Goal: Information Seeking & Learning: Learn about a topic

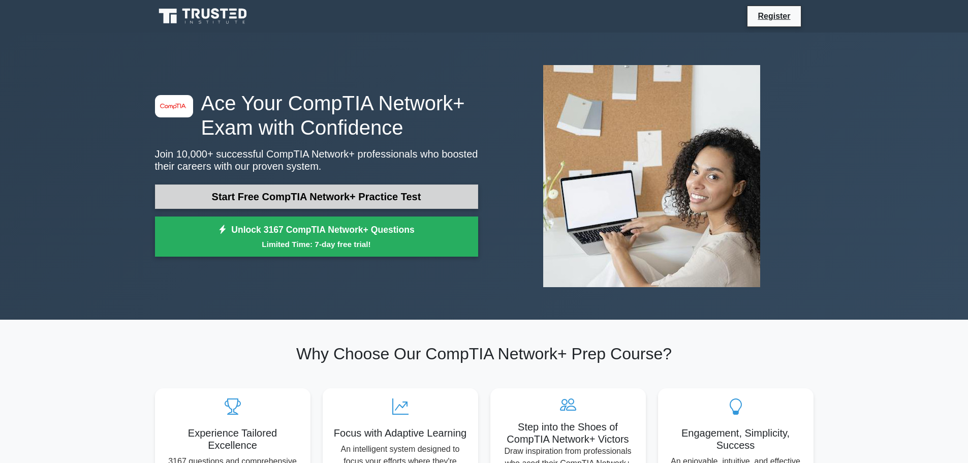
click at [294, 195] on link "Start Free CompTIA Network+ Practice Test" at bounding box center [316, 196] width 323 height 24
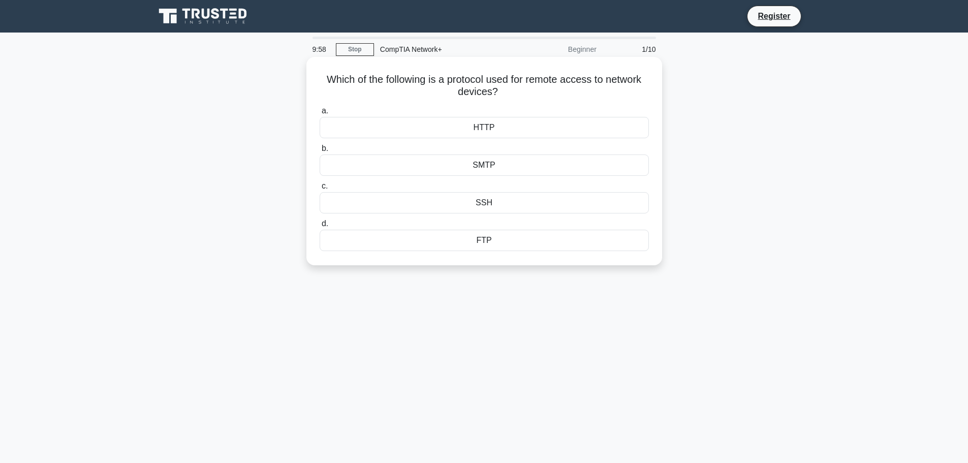
drag, startPoint x: 313, startPoint y: 80, endPoint x: 522, endPoint y: 97, distance: 210.0
click at [522, 97] on div "Which of the following is a protocol used for remote access to network devices?…" at bounding box center [483, 161] width 347 height 200
click at [787, 176] on div "Which of the following is a protocol used for remote access to network devices?…" at bounding box center [484, 169] width 671 height 220
click at [479, 204] on div "SSH" at bounding box center [484, 202] width 329 height 21
click at [320, 189] on input "c. SSH" at bounding box center [320, 186] width 0 height 7
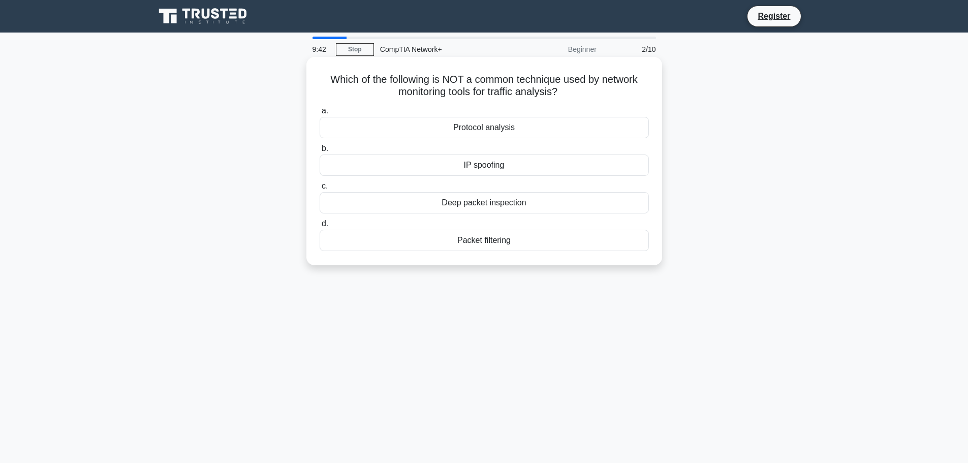
drag, startPoint x: 317, startPoint y: 78, endPoint x: 585, endPoint y: 88, distance: 268.4
click at [585, 88] on div "Which of the following is NOT a common technique used by network monitoring too…" at bounding box center [483, 161] width 347 height 200
click at [833, 163] on main "9:23 Stop CompTIA Network+ Beginner 2/10 Which of the following is NOT a common…" at bounding box center [484, 291] width 968 height 516
click at [469, 166] on div "IP spoofing" at bounding box center [484, 164] width 329 height 21
click at [320, 152] on input "b. IP spoofing" at bounding box center [320, 148] width 0 height 7
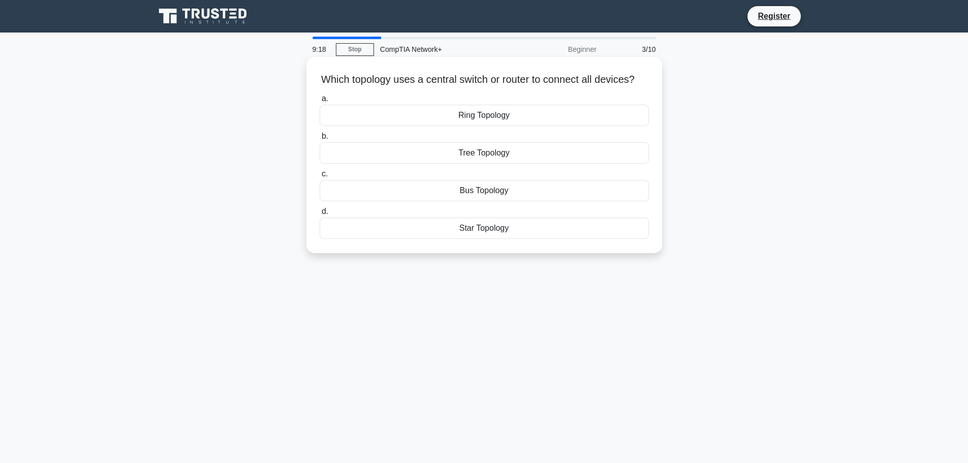
click at [357, 85] on h5 "Which topology uses a central switch or router to connect all devices? .spinner…" at bounding box center [484, 79] width 331 height 13
click at [357, 84] on h5 "Which topology uses a central switch or router to connect all devices? .spinner…" at bounding box center [484, 79] width 331 height 13
click at [480, 126] on div "Ring Topology" at bounding box center [484, 115] width 329 height 21
click at [320, 102] on input "a. Ring Topology" at bounding box center [320, 99] width 0 height 7
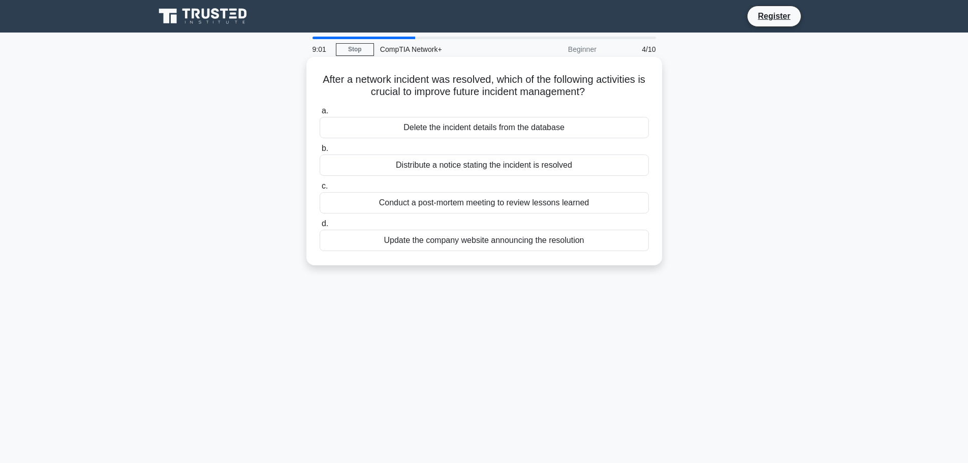
drag, startPoint x: 319, startPoint y: 83, endPoint x: 596, endPoint y: 243, distance: 320.2
click at [596, 243] on div "After a network incident was resolved, which of the following activities is cru…" at bounding box center [483, 161] width 347 height 200
click at [391, 201] on div "Conduct a post-mortem meeting to review lessons learned" at bounding box center [484, 202] width 329 height 21
click at [320, 189] on input "c. Conduct a post-mortem meeting to review lessons learned" at bounding box center [320, 186] width 0 height 7
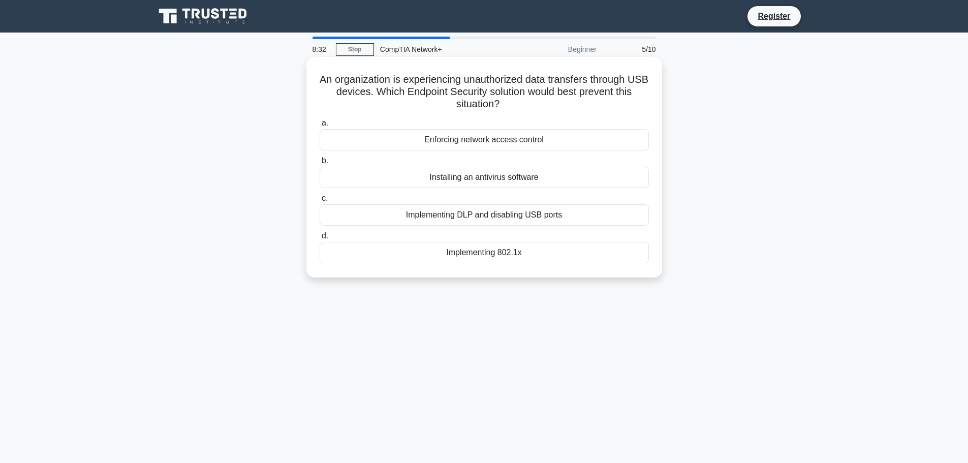
click at [489, 253] on div "Implementing 802.1x" at bounding box center [484, 252] width 329 height 21
click at [320, 239] on input "d. Implementing 802.1x" at bounding box center [320, 236] width 0 height 7
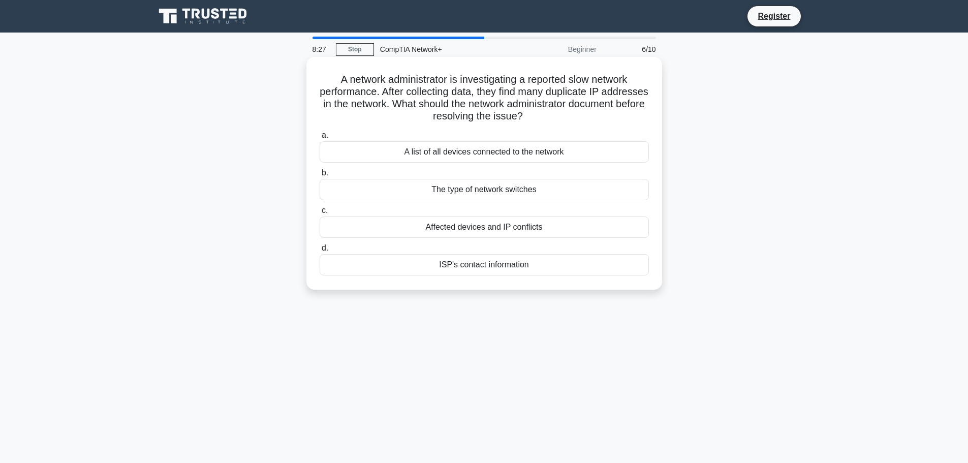
drag, startPoint x: 326, startPoint y: 76, endPoint x: 589, endPoint y: 274, distance: 329.8
click at [589, 274] on div "A network administrator is investigating a reported slow network performance. A…" at bounding box center [483, 173] width 347 height 225
click at [435, 150] on div "A list of all devices connected to the network" at bounding box center [484, 151] width 329 height 21
click at [320, 139] on input "a. A list of all devices connected to the network" at bounding box center [320, 135] width 0 height 7
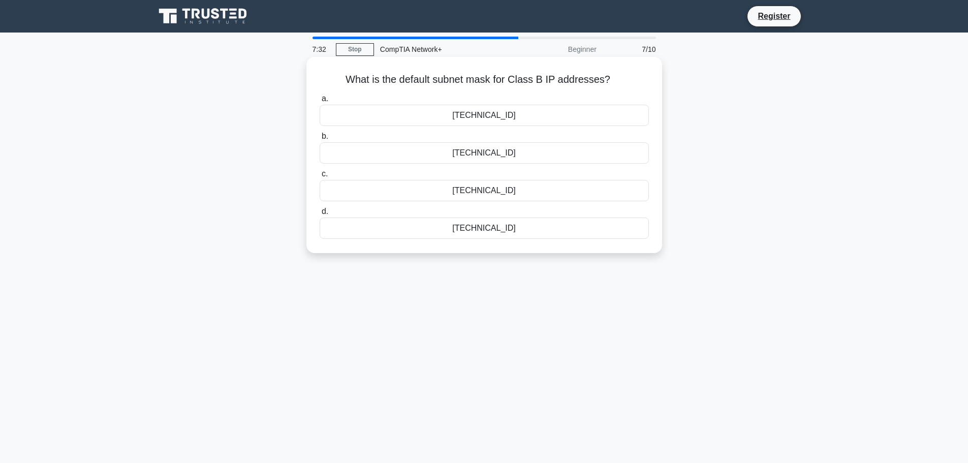
click at [502, 227] on div "255.255.255.0" at bounding box center [484, 227] width 329 height 21
click at [320, 215] on input "d. 255.255.255.0" at bounding box center [320, 211] width 0 height 7
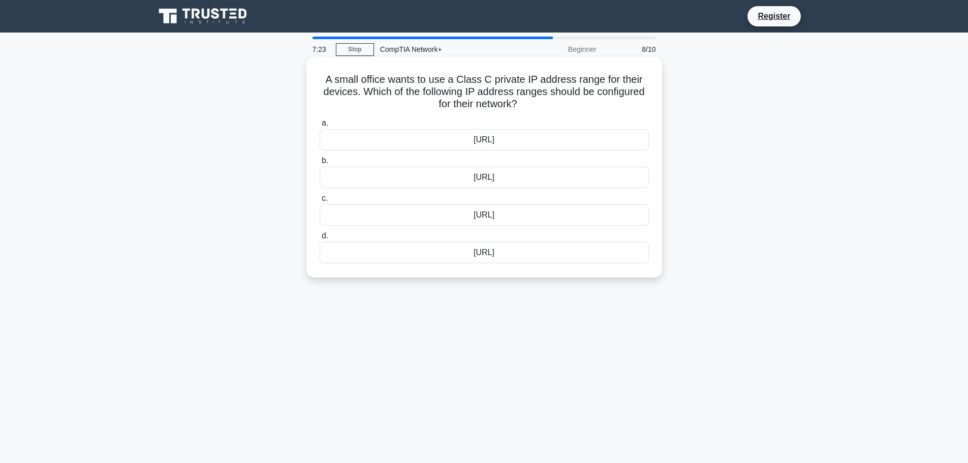
click at [471, 178] on div "192.168.0.0/16" at bounding box center [484, 177] width 329 height 21
click at [320, 164] on input "b. 192.168.0.0/16" at bounding box center [320, 160] width 0 height 7
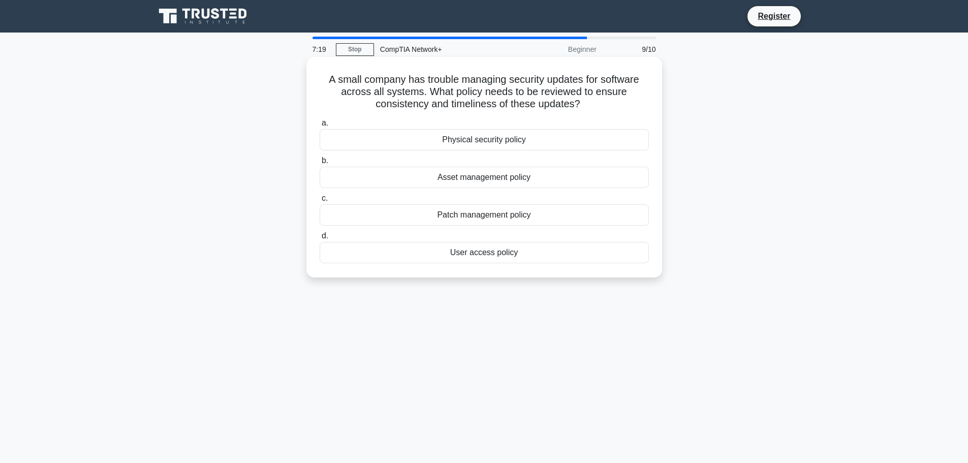
click at [471, 219] on div "Patch management policy" at bounding box center [484, 214] width 329 height 21
click at [320, 202] on input "c. Patch management policy" at bounding box center [320, 198] width 0 height 7
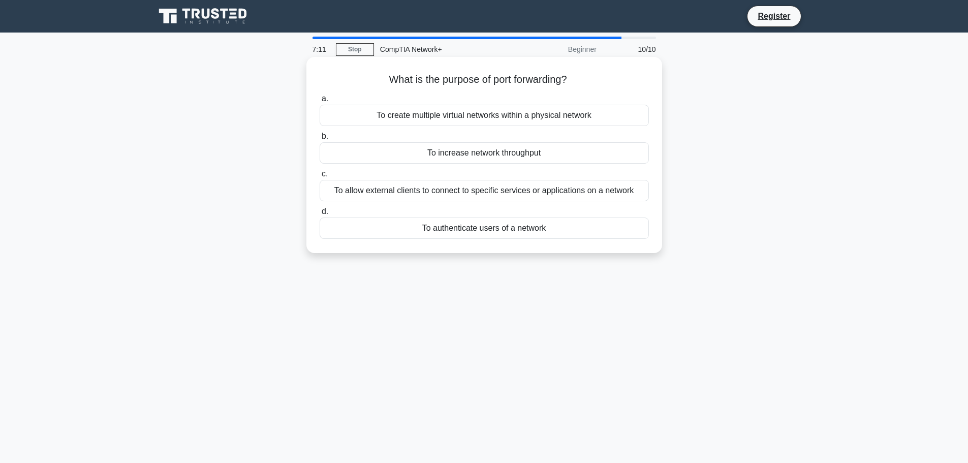
click at [482, 233] on div "To authenticate users of a network" at bounding box center [484, 227] width 329 height 21
click at [320, 215] on input "d. To authenticate users of a network" at bounding box center [320, 211] width 0 height 7
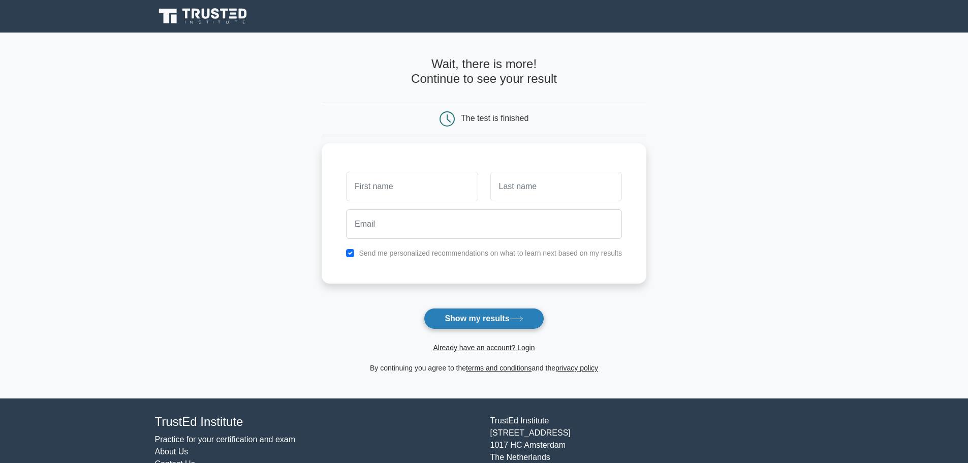
click at [484, 316] on button "Show my results" at bounding box center [484, 318] width 120 height 21
click at [388, 185] on input "text" at bounding box center [412, 183] width 132 height 29
type input "as"
click at [523, 181] on input "text" at bounding box center [556, 183] width 132 height 29
type input "ads"
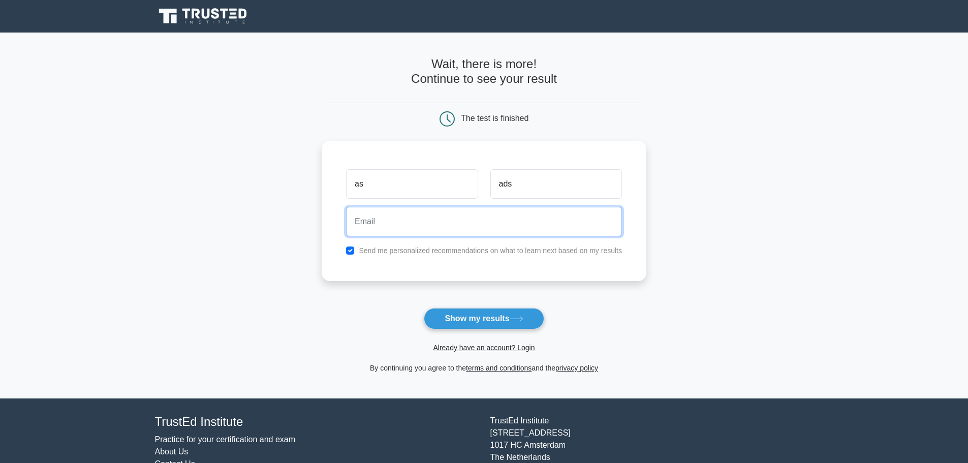
click at [421, 218] on input "email" at bounding box center [484, 221] width 276 height 29
type input "adasdw3@23244"
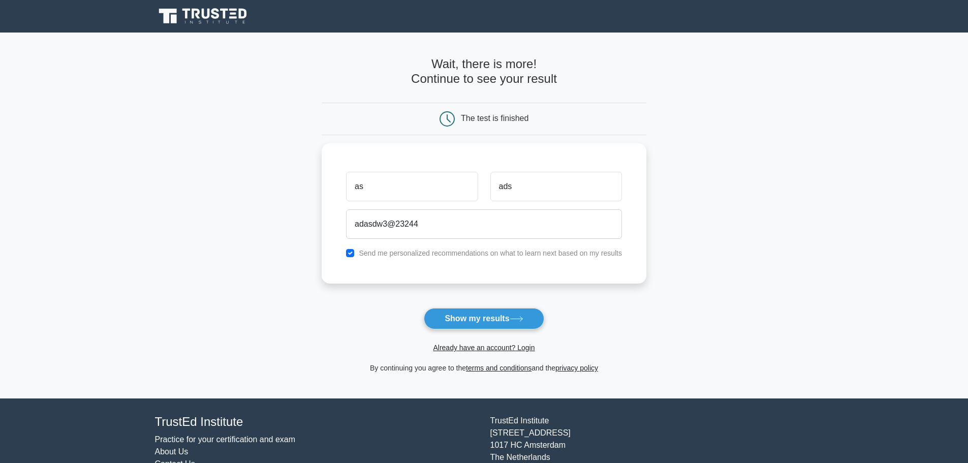
click at [507, 303] on form "Wait, there is more! Continue to see your result The test is finished as ads" at bounding box center [484, 215] width 325 height 317
click at [501, 317] on button "Show my results" at bounding box center [484, 318] width 120 height 21
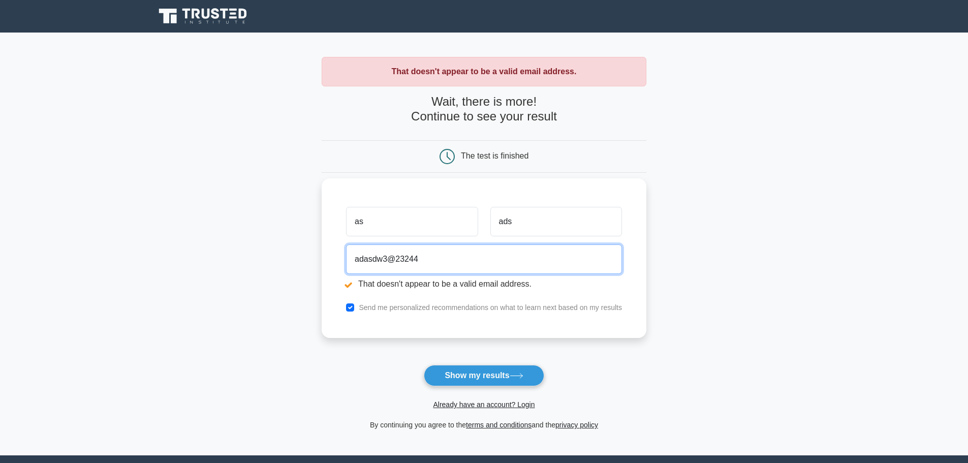
click at [462, 258] on input "adasdw3@23244" at bounding box center [484, 258] width 276 height 29
type input "[EMAIL_ADDRESS][DOMAIN_NAME]"
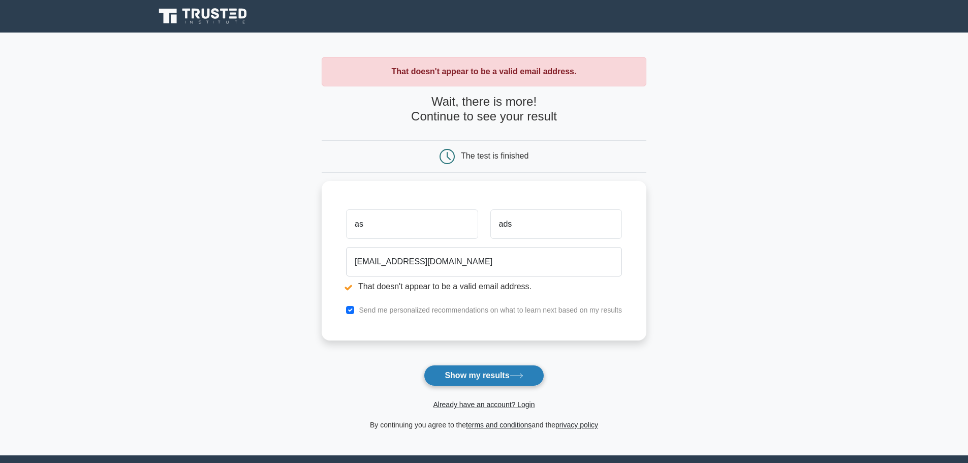
click at [485, 371] on button "Show my results" at bounding box center [484, 375] width 120 height 21
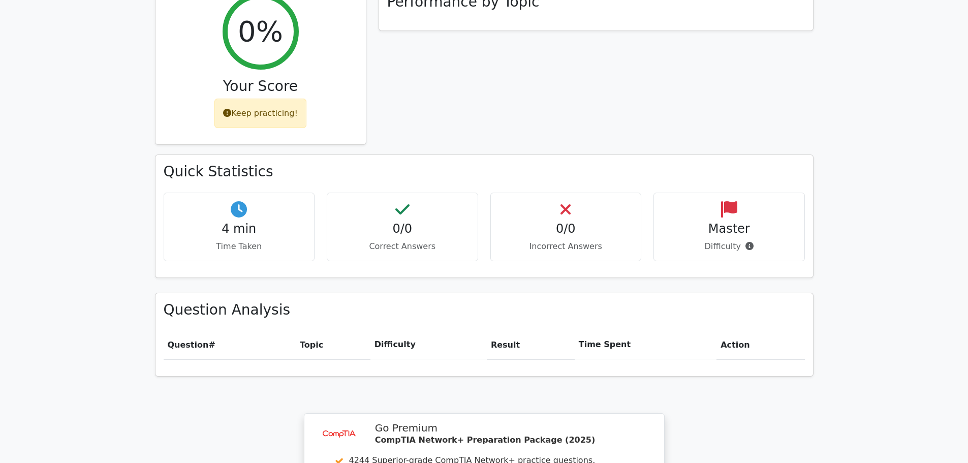
scroll to position [237, 0]
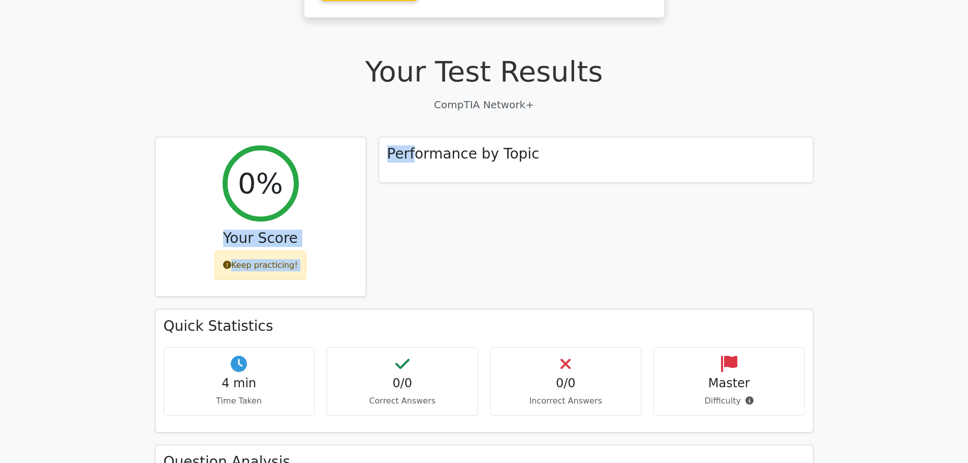
drag, startPoint x: 229, startPoint y: 217, endPoint x: 432, endPoint y: 254, distance: 206.6
click at [420, 256] on div "0% Your Score Keep practicing! Performance by Topic Quick Statistics 4 min Time…" at bounding box center [484, 339] width 671 height 404
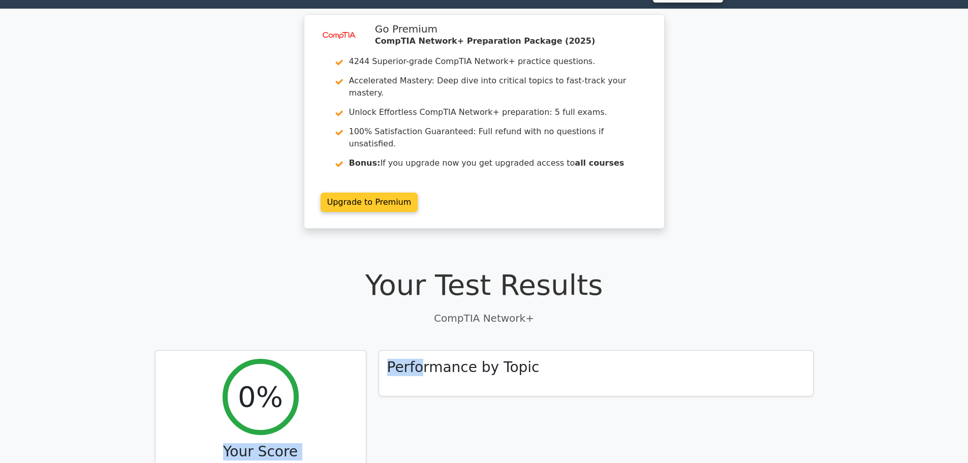
scroll to position [0, 0]
